Goal: Find specific page/section: Find specific page/section

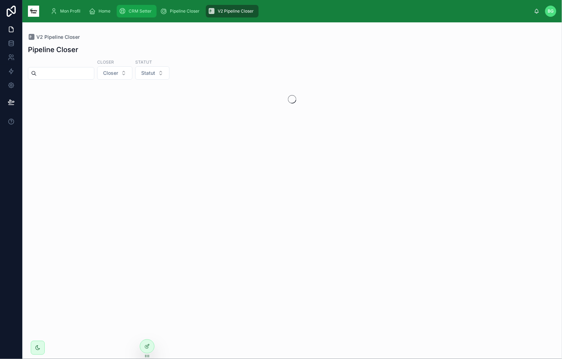
click at [129, 11] on span "CRM Setter" at bounding box center [140, 11] width 23 height 6
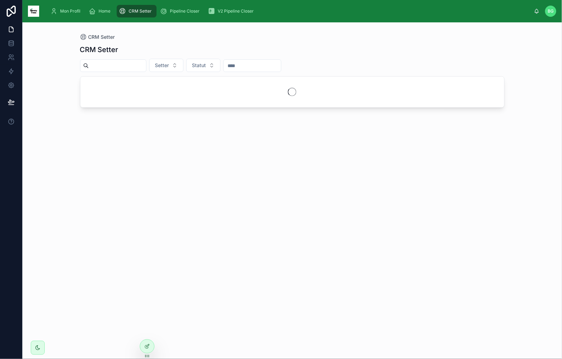
drag, startPoint x: 47, startPoint y: 42, endPoint x: 145, endPoint y: 34, distance: 98.1
click at [145, 34] on div "CRM Setter CRM Setter Setter Statut" at bounding box center [291, 190] width 539 height 336
click at [145, 34] on div "CRM Setter" at bounding box center [292, 37] width 425 height 7
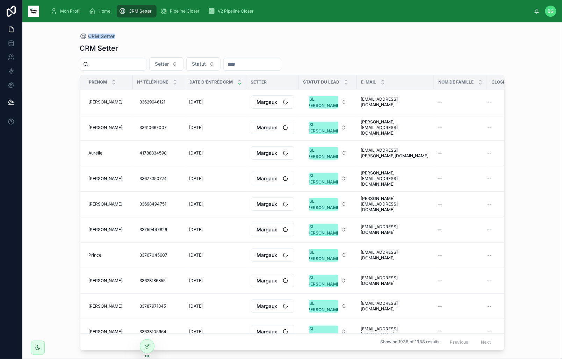
drag, startPoint x: 139, startPoint y: 38, endPoint x: 64, endPoint y: 38, distance: 75.8
click at [64, 38] on div "CRM Setter CRM Setter Setter Statut Prénom N° Téléphone Date d'entrée CRM Sette…" at bounding box center [291, 190] width 539 height 336
click at [64, 37] on div "CRM Setter CRM Setter Setter Statut Prénom N° Téléphone Date d'entrée CRM Sette…" at bounding box center [291, 190] width 539 height 336
drag, startPoint x: 137, startPoint y: 34, endPoint x: 64, endPoint y: 34, distance: 72.7
click at [64, 34] on div "CRM Setter CRM Setter Setter Statut Prénom N° Téléphone Date d'entrée CRM Sette…" at bounding box center [291, 190] width 539 height 336
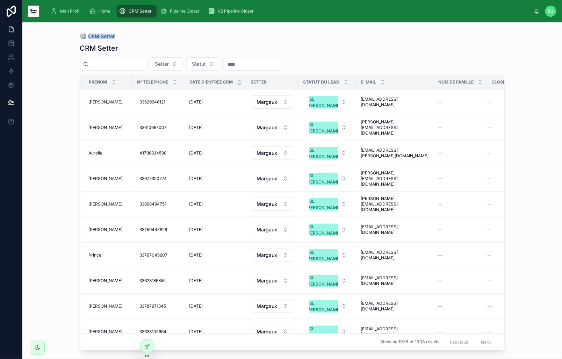
click at [60, 38] on div "CRM Setter CRM Setter Setter Statut Prénom N° Téléphone Date d'entrée CRM Sette…" at bounding box center [291, 190] width 539 height 336
click at [312, 104] on span "VSL William" at bounding box center [323, 102] width 29 height 13
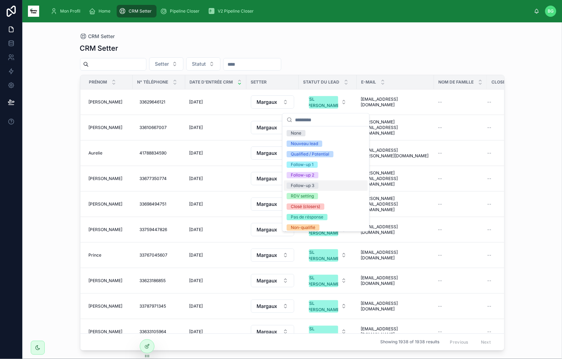
click at [52, 129] on div "CRM Setter CRM Setter Setter Statut Prénom N° Téléphone Date d'entrée CRM Sette…" at bounding box center [291, 190] width 539 height 336
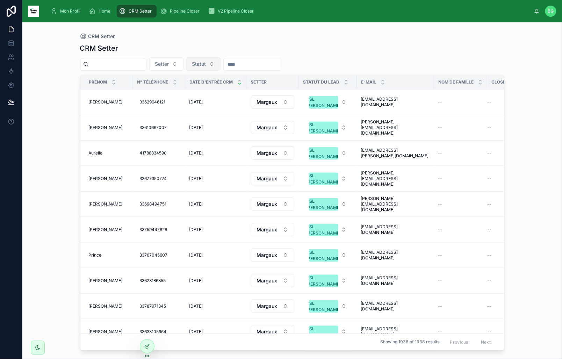
click at [210, 68] on button "Statut" at bounding box center [203, 63] width 34 height 13
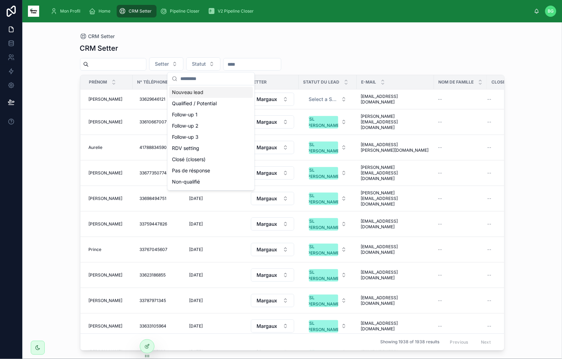
click at [310, 42] on div "CRM Setter Setter Statut Prénom N° Téléphone Date d'entrée CRM Setter Statut du…" at bounding box center [292, 194] width 425 height 311
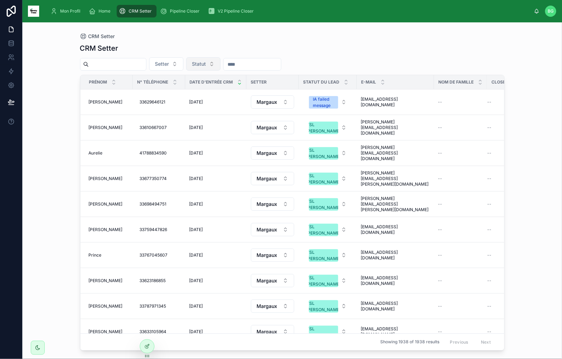
click at [204, 66] on span "Statut" at bounding box center [199, 63] width 14 height 7
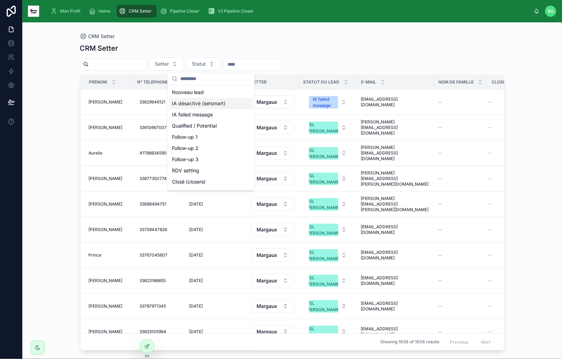
click at [216, 103] on div "IA désactivé (setsmart)" at bounding box center [211, 103] width 84 height 11
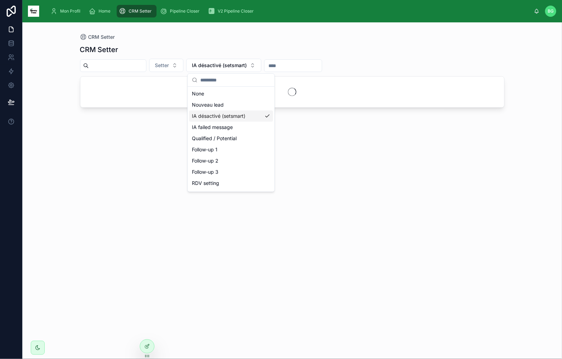
scroll to position [2, 0]
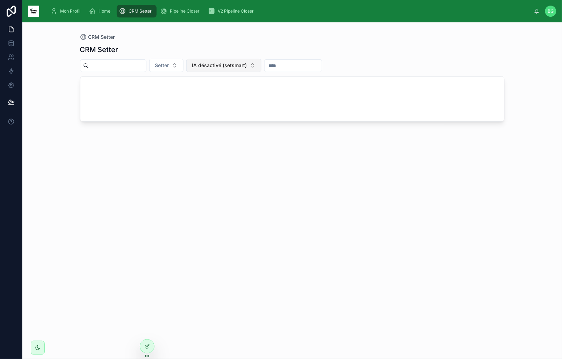
click at [231, 69] on button "IA désactivé (setsmart)" at bounding box center [223, 65] width 75 height 13
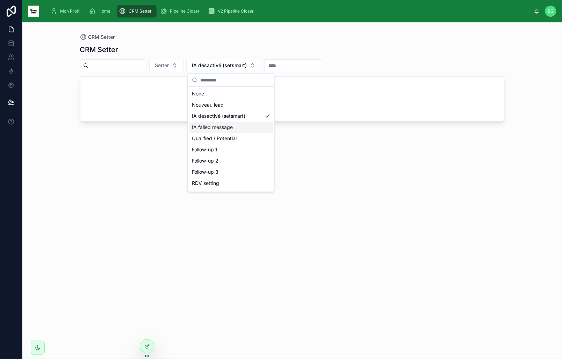
click at [234, 125] on div "IA failed message" at bounding box center [231, 127] width 84 height 11
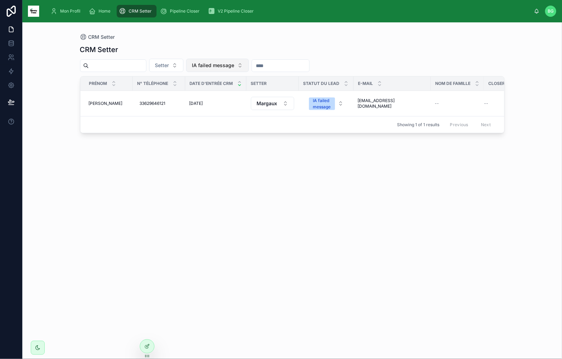
click at [234, 63] on span "IA failed message" at bounding box center [213, 65] width 42 height 7
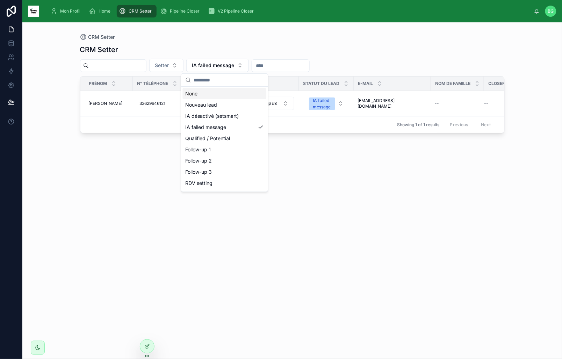
click at [222, 96] on div "None" at bounding box center [225, 93] width 84 height 11
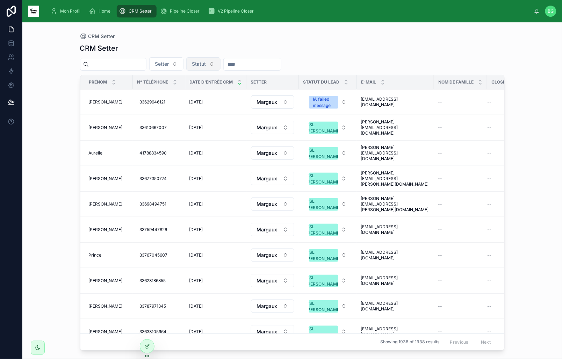
click at [206, 67] on span "Statut" at bounding box center [199, 63] width 14 height 7
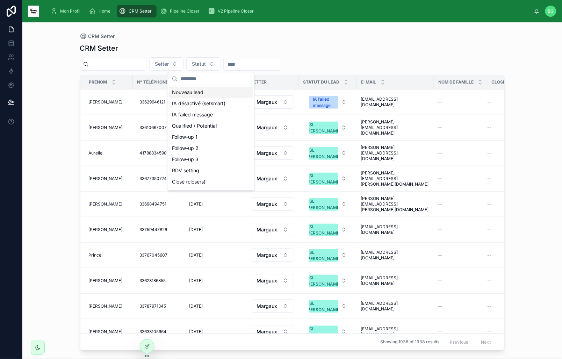
click at [347, 46] on div "CRM Setter" at bounding box center [292, 48] width 425 height 10
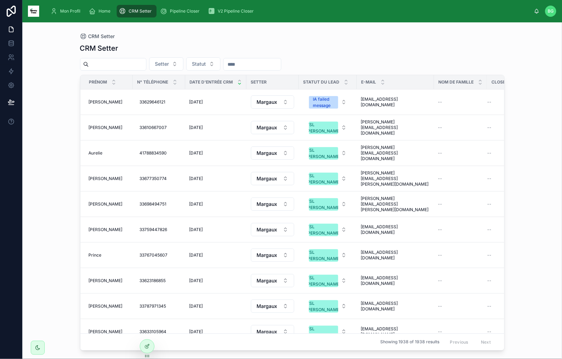
click at [117, 65] on input "text" at bounding box center [117, 64] width 57 height 10
paste input "**********"
type input "**********"
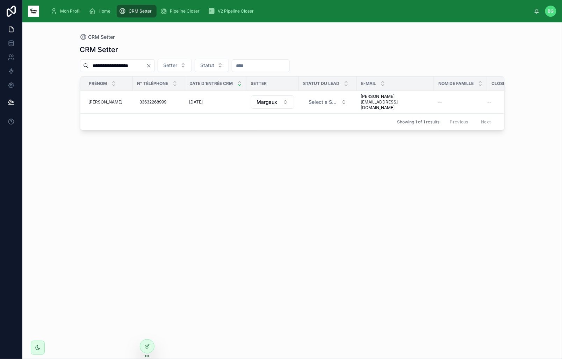
click at [345, 188] on div "**********" at bounding box center [292, 196] width 425 height 310
click at [495, 92] on span "Editer le contact" at bounding box center [481, 91] width 32 height 6
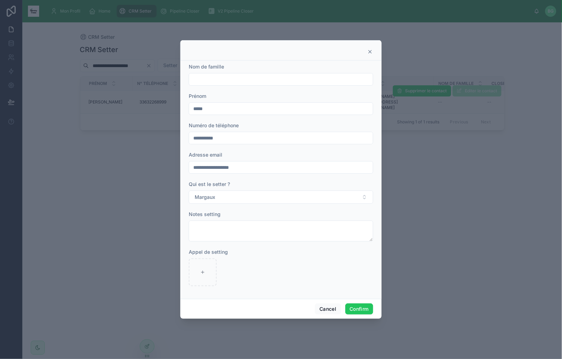
click at [288, 272] on div at bounding box center [281, 272] width 184 height 28
click at [329, 318] on div "Cancel Confirm" at bounding box center [280, 309] width 201 height 20
click at [334, 310] on button "Cancel" at bounding box center [328, 308] width 26 height 11
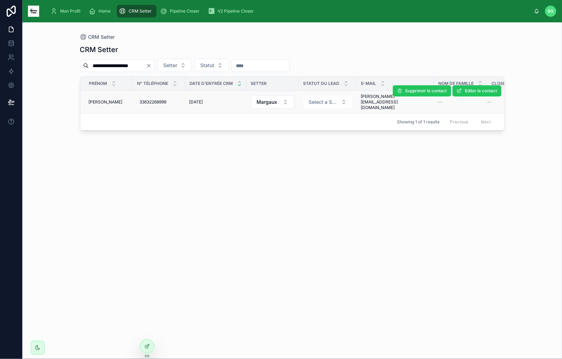
click at [295, 181] on div "**********" at bounding box center [292, 196] width 425 height 310
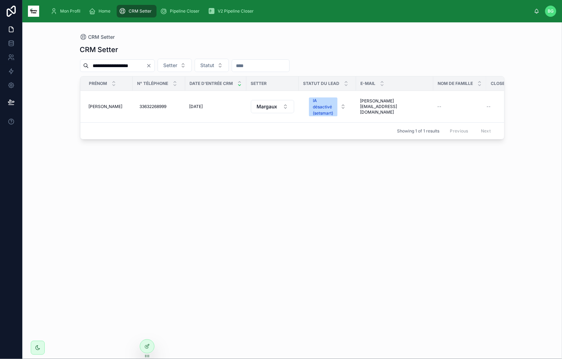
click at [346, 186] on div "**********" at bounding box center [292, 196] width 425 height 310
click at [152, 68] on icon "Clear" at bounding box center [149, 66] width 6 height 6
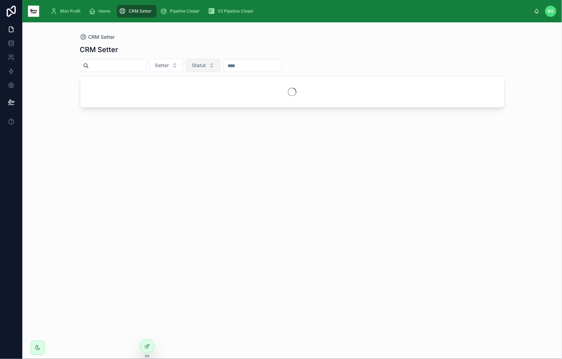
click at [213, 68] on button "Statut" at bounding box center [203, 65] width 34 height 13
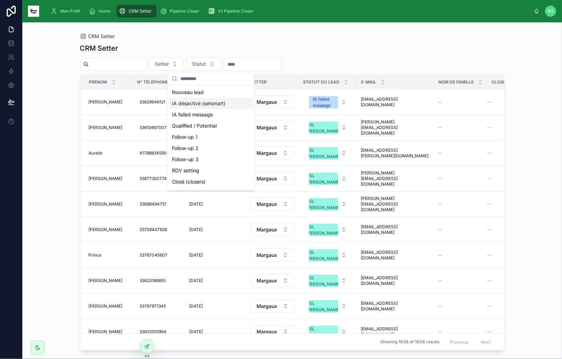
click at [212, 103] on div "IA désactivé (setsmart)" at bounding box center [211, 103] width 84 height 11
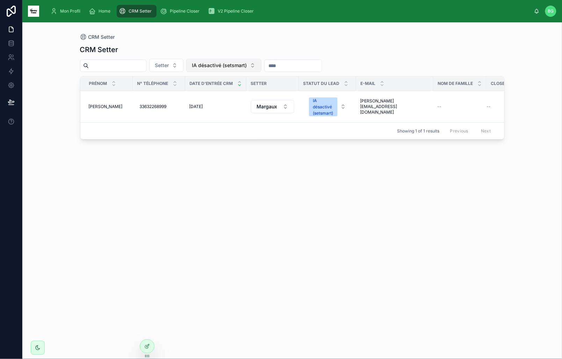
click at [234, 65] on span "IA désactivé (setsmart)" at bounding box center [219, 65] width 55 height 7
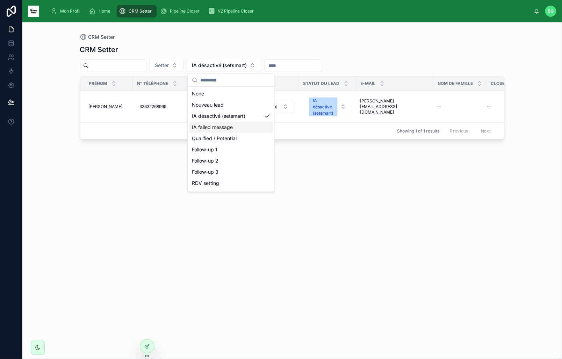
click at [227, 126] on div "IA failed message" at bounding box center [231, 127] width 84 height 11
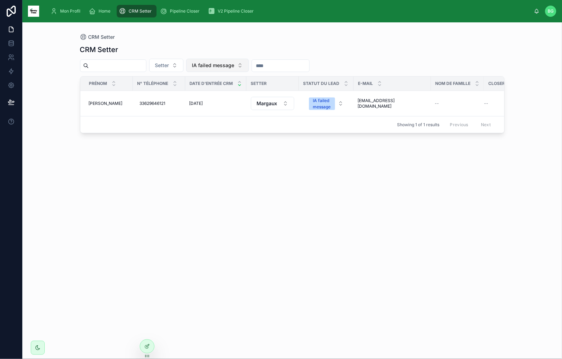
click at [245, 68] on button "IA failed message" at bounding box center [217, 65] width 63 height 13
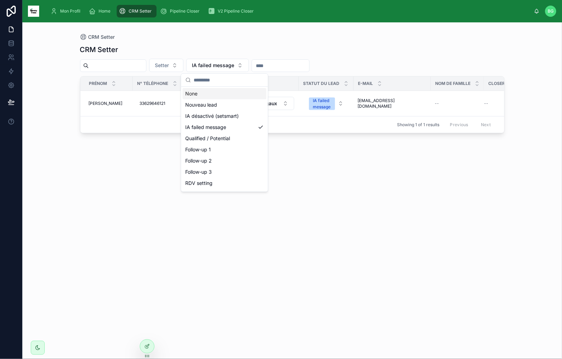
click at [230, 95] on div "None" at bounding box center [225, 93] width 84 height 11
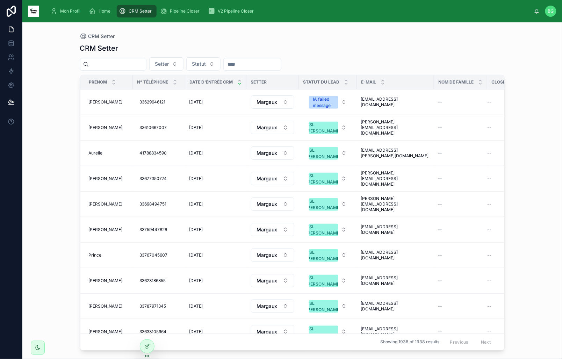
click at [396, 51] on div "CRM Setter" at bounding box center [292, 48] width 425 height 10
click at [361, 55] on div "CRM Setter Setter Statut Prénom N° Téléphone Date d'entrée CRM Setter Statut du…" at bounding box center [292, 194] width 425 height 311
